Goal: Task Accomplishment & Management: Manage account settings

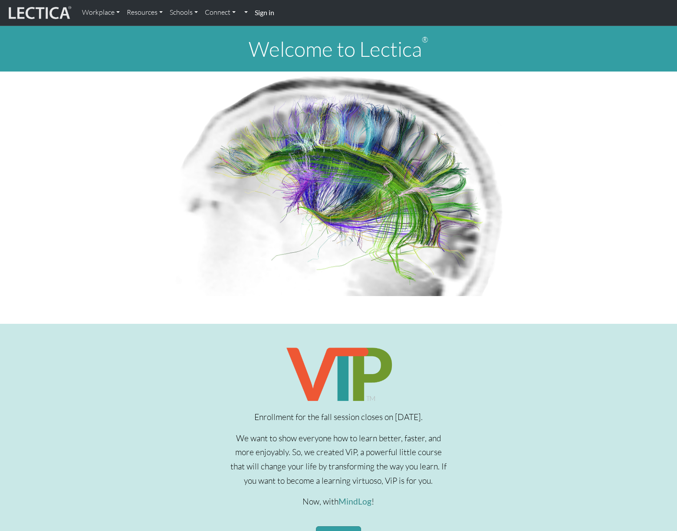
click at [262, 12] on strong "Sign in" at bounding box center [265, 12] width 20 height 8
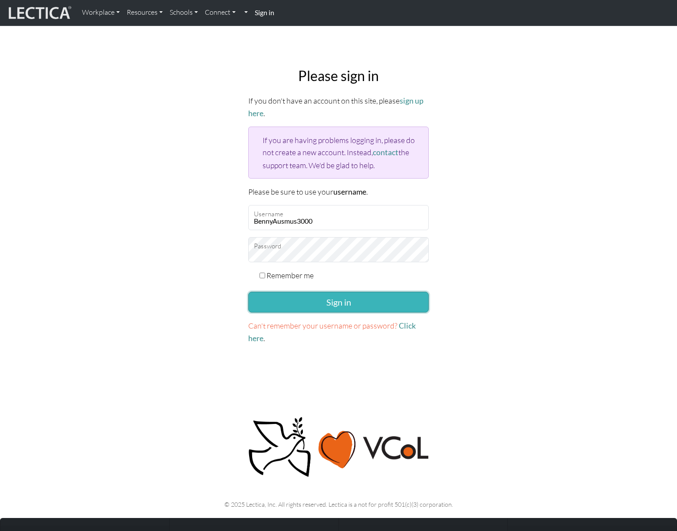
click at [351, 306] on button "Sign in" at bounding box center [338, 302] width 180 height 21
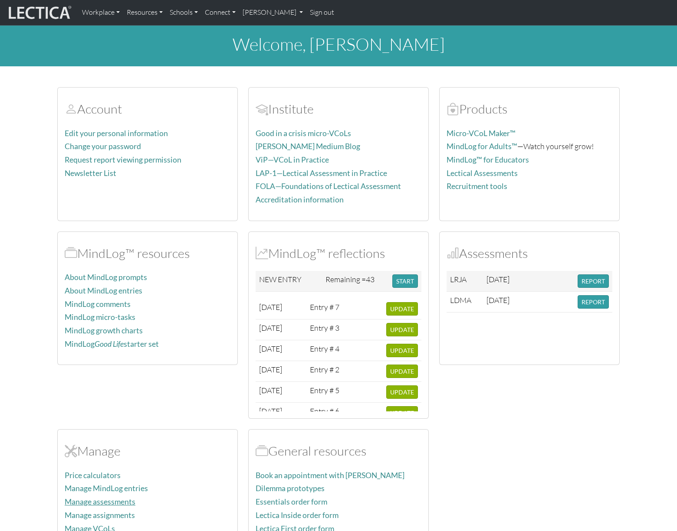
click at [105, 500] on link "Manage assessments" at bounding box center [100, 502] width 71 height 9
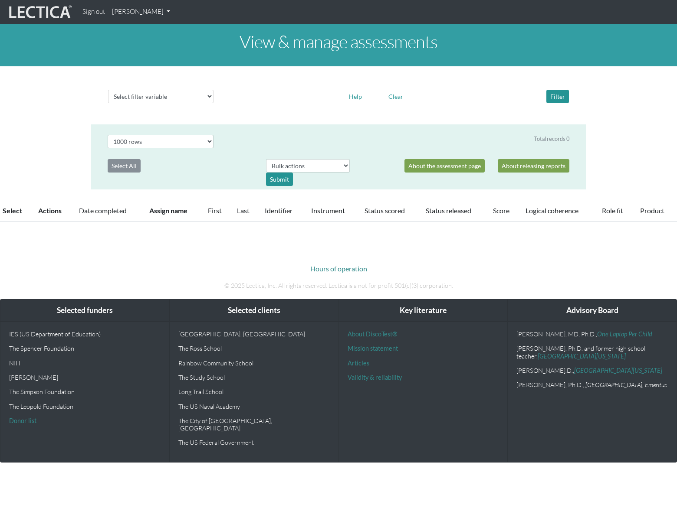
select select "1000"
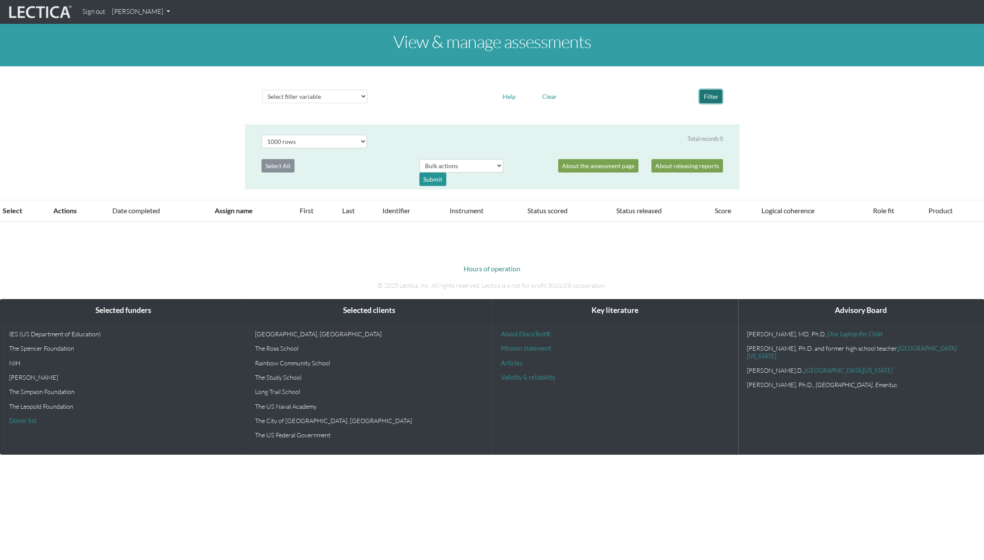
click at [676, 93] on button "Filter" at bounding box center [711, 96] width 23 height 13
select select "1000"
click at [549, 97] on button "Clear" at bounding box center [549, 96] width 23 height 13
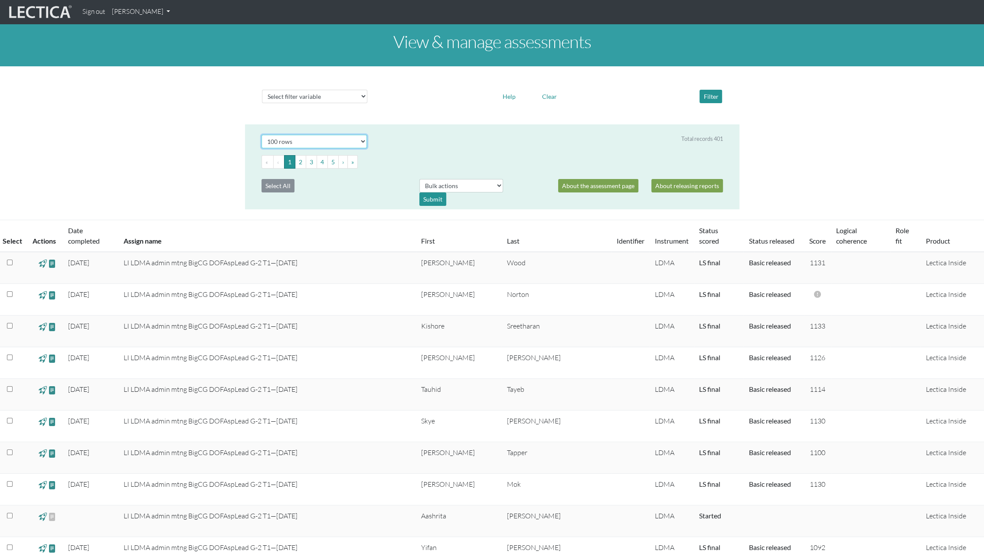
click at [298, 144] on select "Select # rows to display 10 rows 20 rows 50 rows 100 rows 200 rows 500 rows 100…" at bounding box center [315, 141] width 106 height 13
select select "1000"
click at [262, 135] on select "Select # rows to display 10 rows 20 rows 50 rows 100 rows 200 rows 500 rows 100…" at bounding box center [315, 141] width 106 height 13
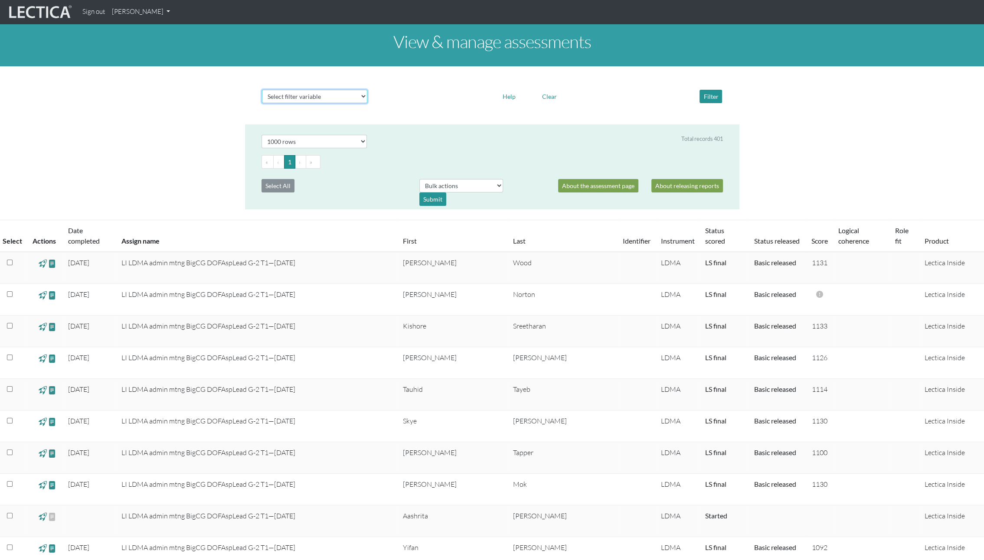
click at [341, 95] on select "Select filter variable Assignment name Date started Date completed First name G…" at bounding box center [314, 96] width 105 height 13
select select "assignment__name"
click at [262, 103] on select "Select filter variable Assignment name Date started Date completed First name G…" at bounding box center [314, 96] width 105 height 13
select select
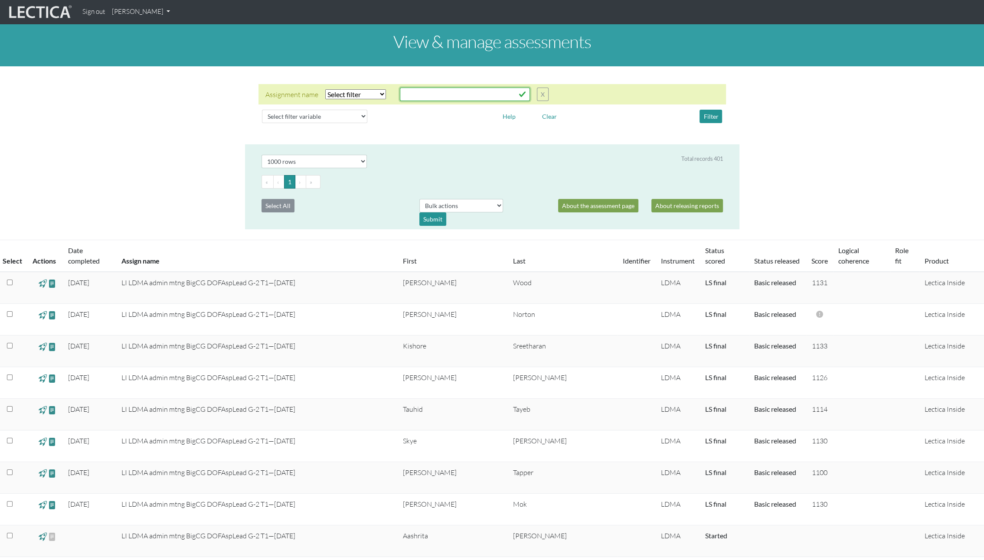
click at [438, 93] on input "text" at bounding box center [465, 94] width 130 height 13
type input "nicole"
click at [712, 115] on button "Filter" at bounding box center [711, 116] width 23 height 13
click at [366, 99] on div "Assignment name Select filter Equals Does not equal Contains Does not contain S…" at bounding box center [406, 94] width 283 height 13
click at [370, 92] on select "Select filter Equals Does not equal Contains Does not contain Starts with Ends …" at bounding box center [355, 94] width 61 height 10
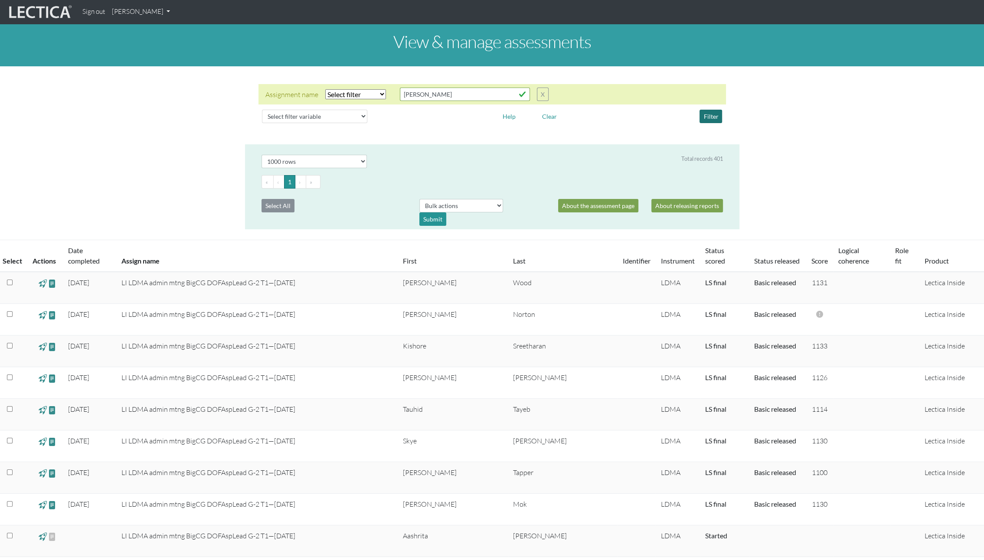
select select "icontains"
click at [325, 89] on select "Select filter Equals Does not equal Contains Does not contain Starts with Ends …" at bounding box center [355, 94] width 61 height 10
click at [715, 116] on button "Filter" at bounding box center [711, 116] width 23 height 13
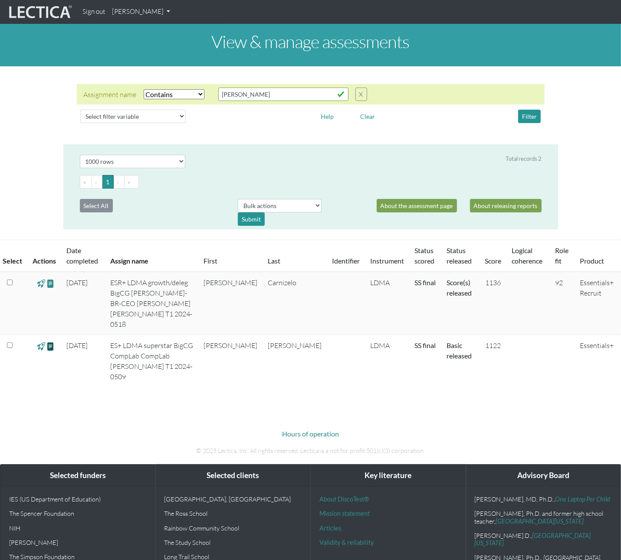
click at [52, 341] on span at bounding box center [50, 346] width 8 height 10
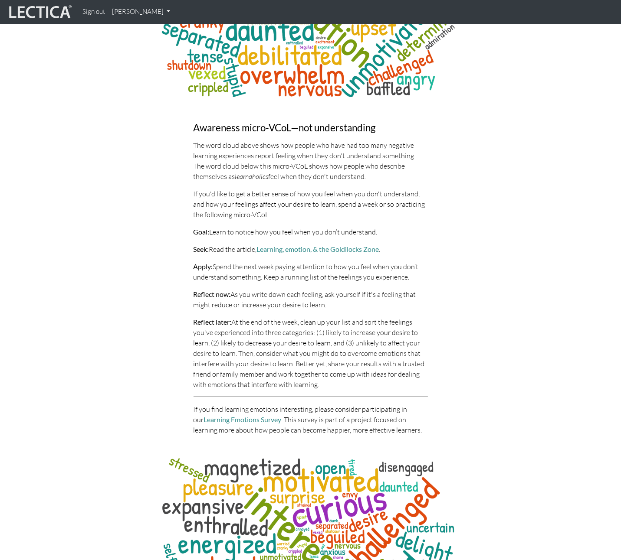
scroll to position [3273, 0]
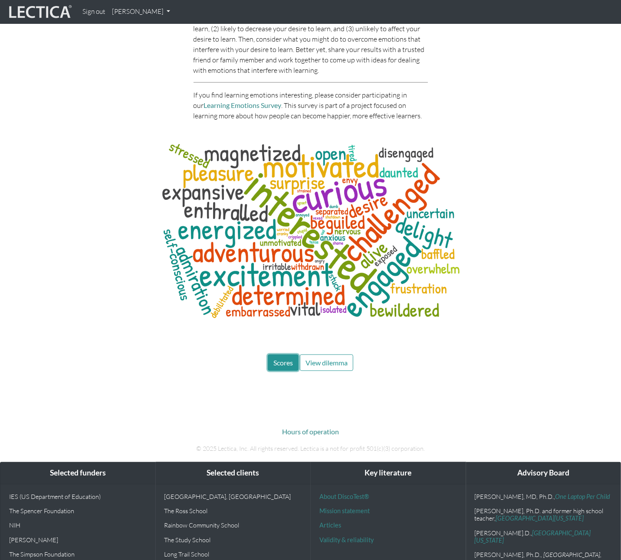
click at [276, 359] on span "Scores" at bounding box center [283, 363] width 20 height 8
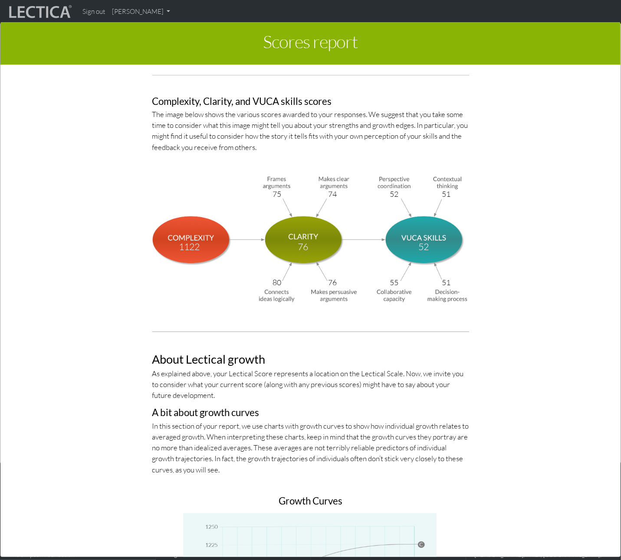
scroll to position [2881, 0]
